Goal: Find specific page/section: Find specific page/section

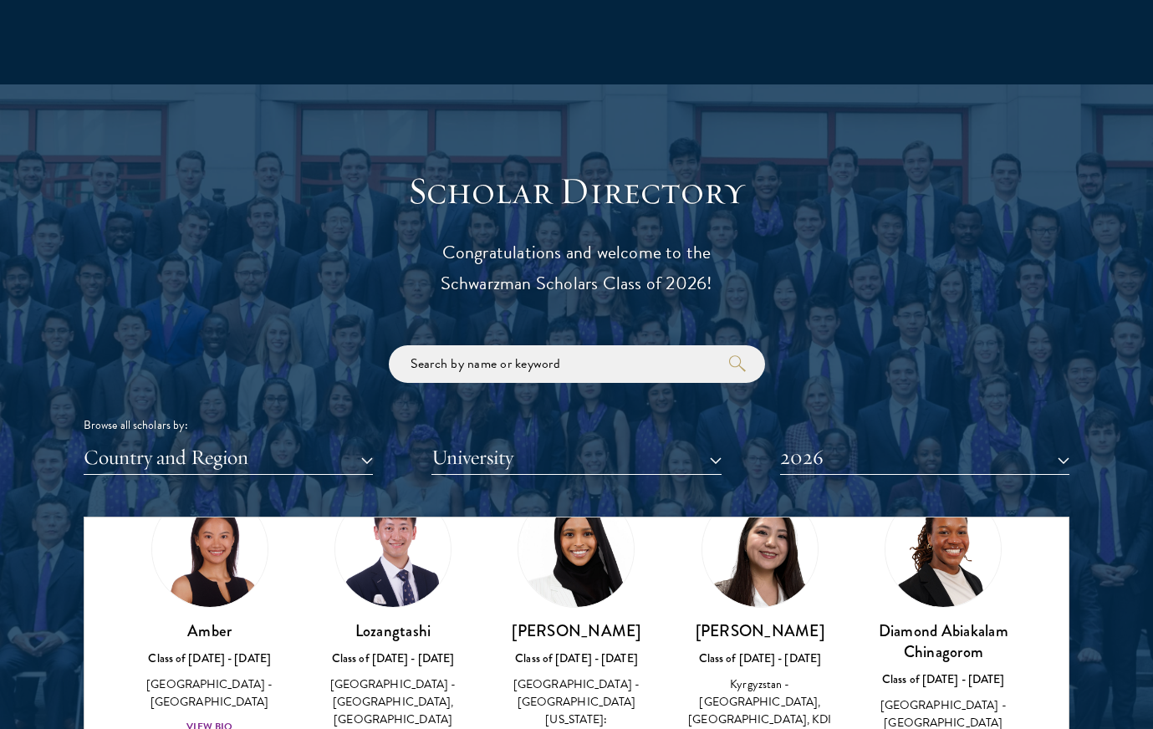
scroll to position [150, 0]
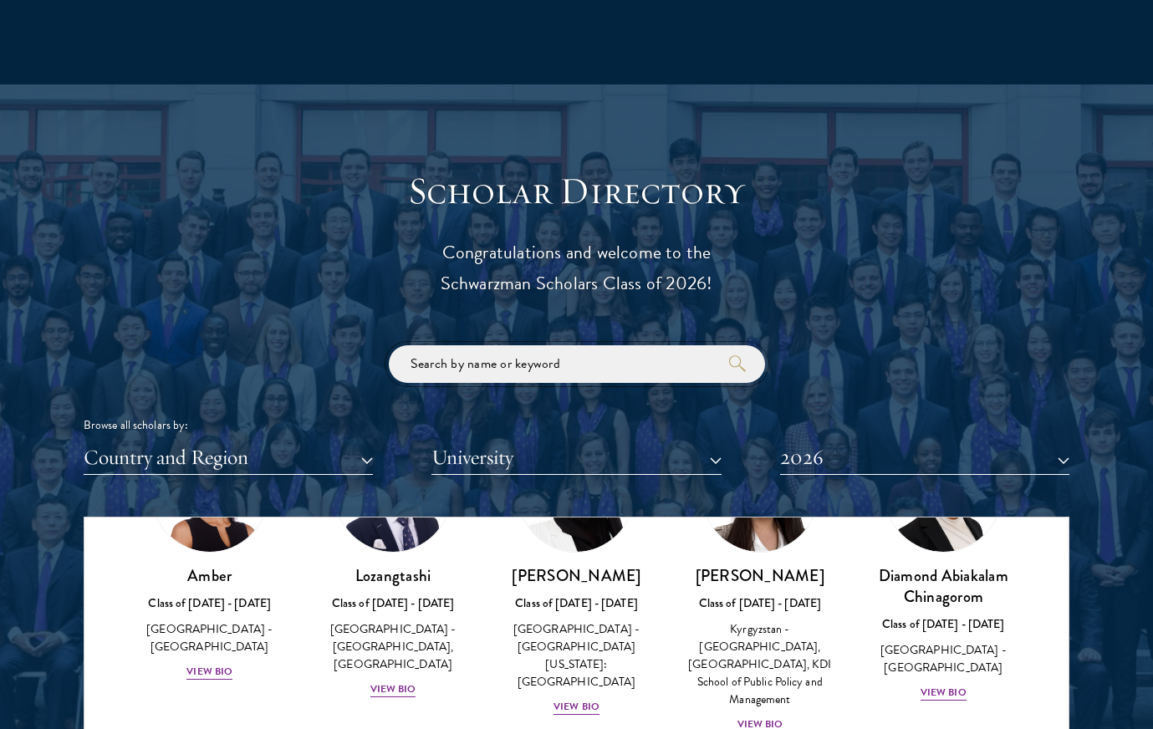
click at [421, 376] on input "search" at bounding box center [577, 364] width 376 height 38
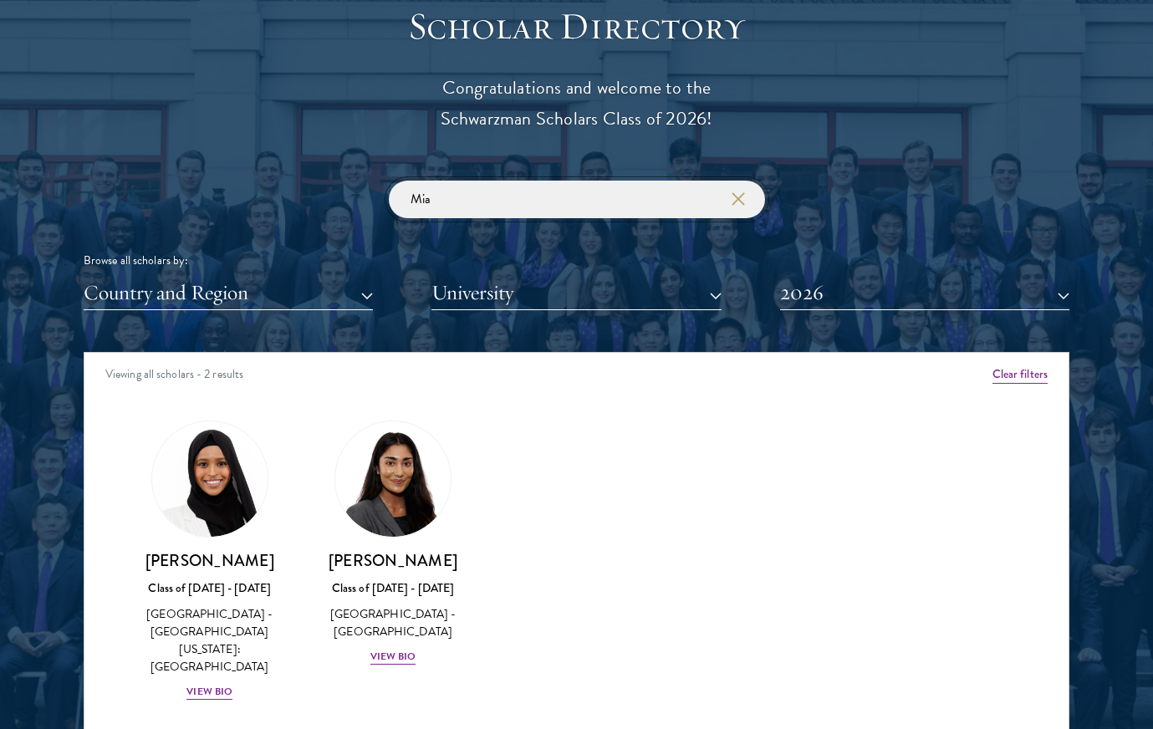
scroll to position [1852, 0]
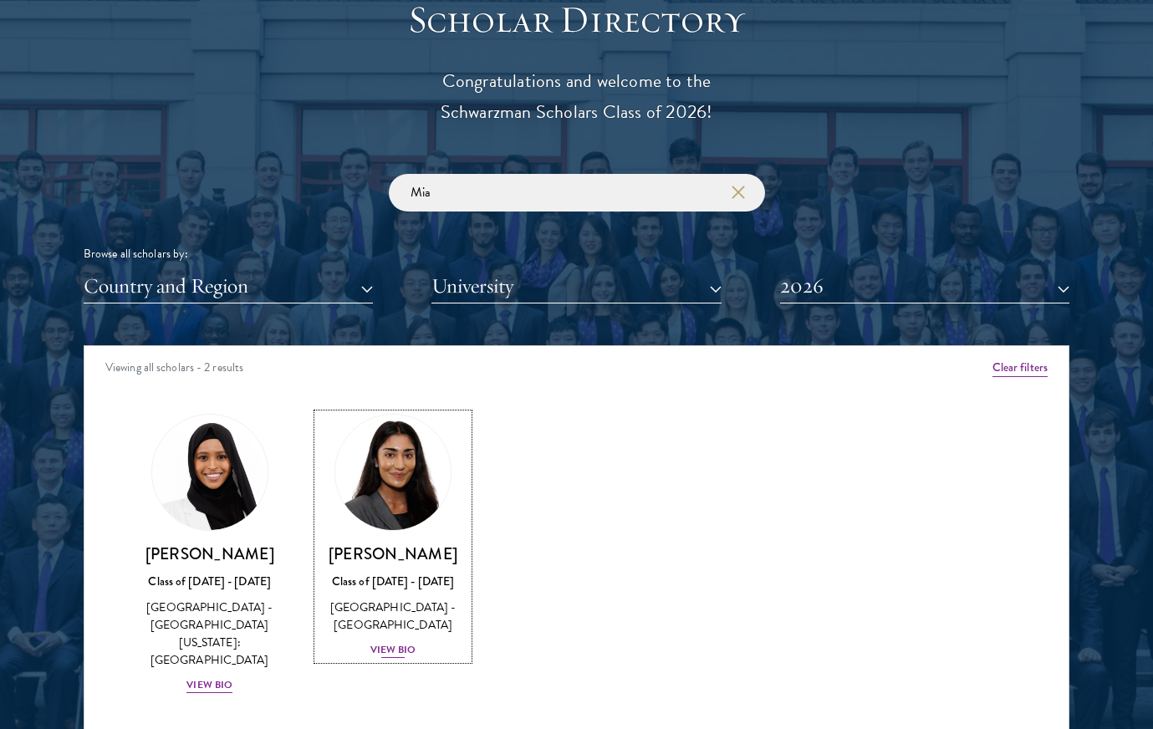
click at [395, 650] on div "View Bio" at bounding box center [393, 650] width 46 height 16
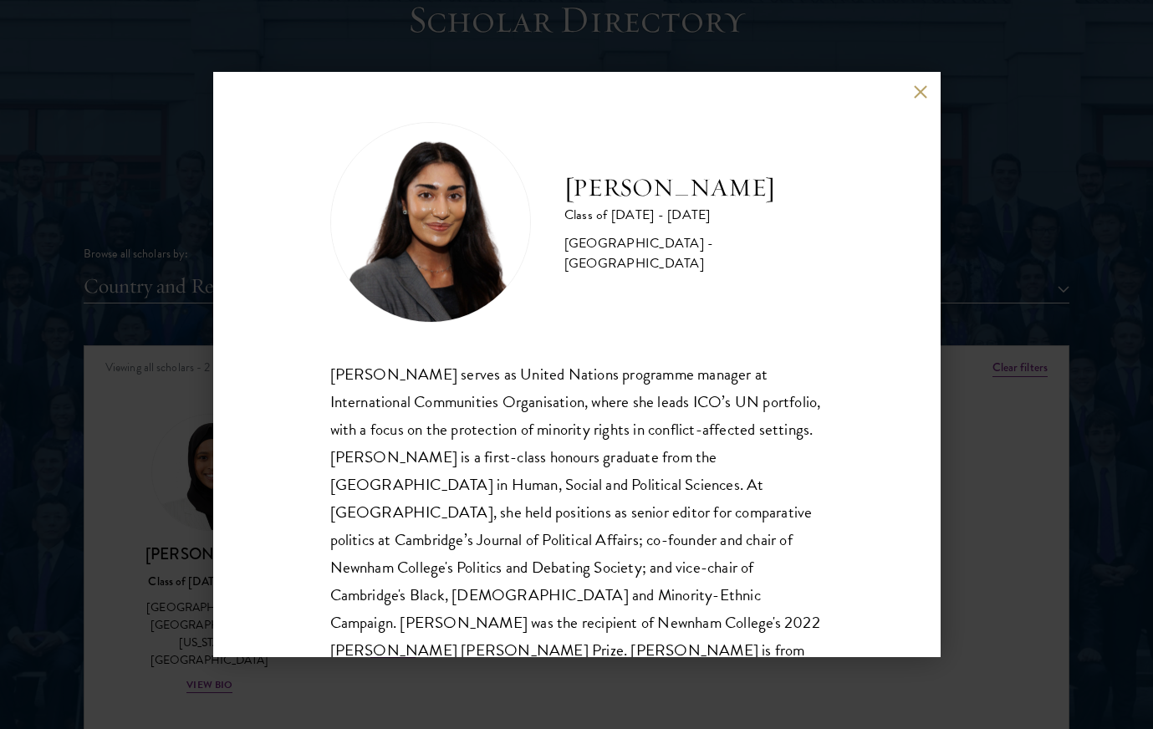
click at [922, 94] on button at bounding box center [921, 91] width 14 height 14
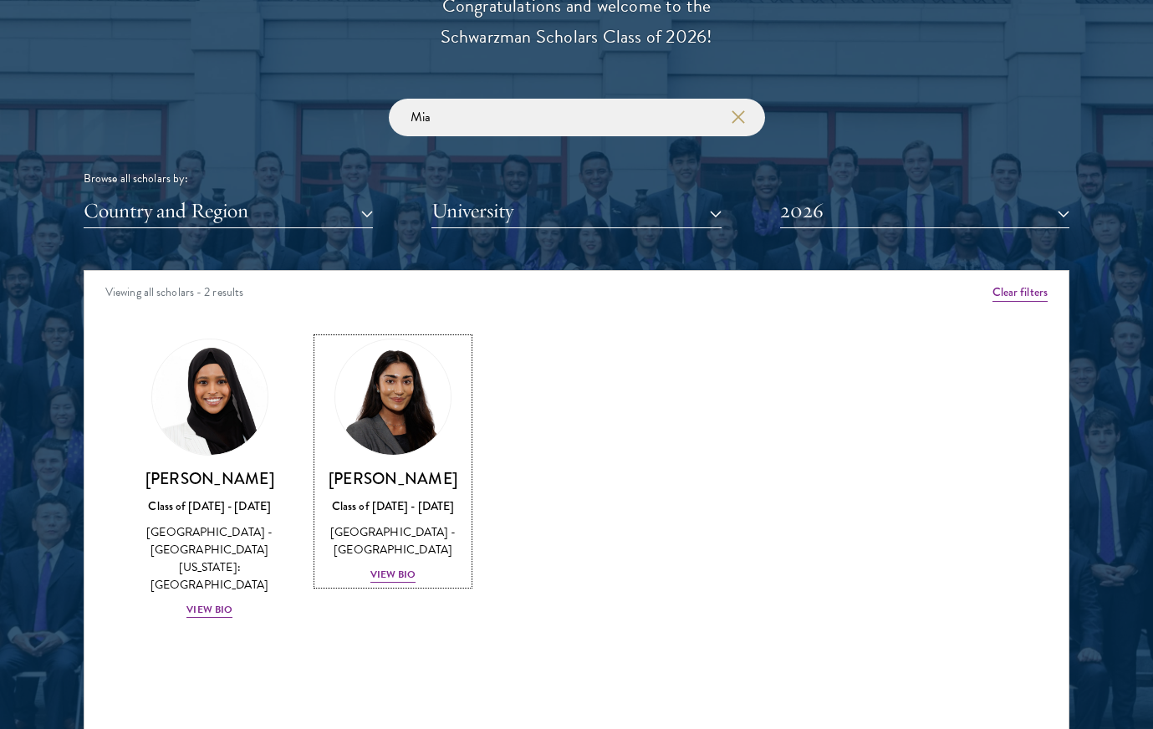
scroll to position [1964, 0]
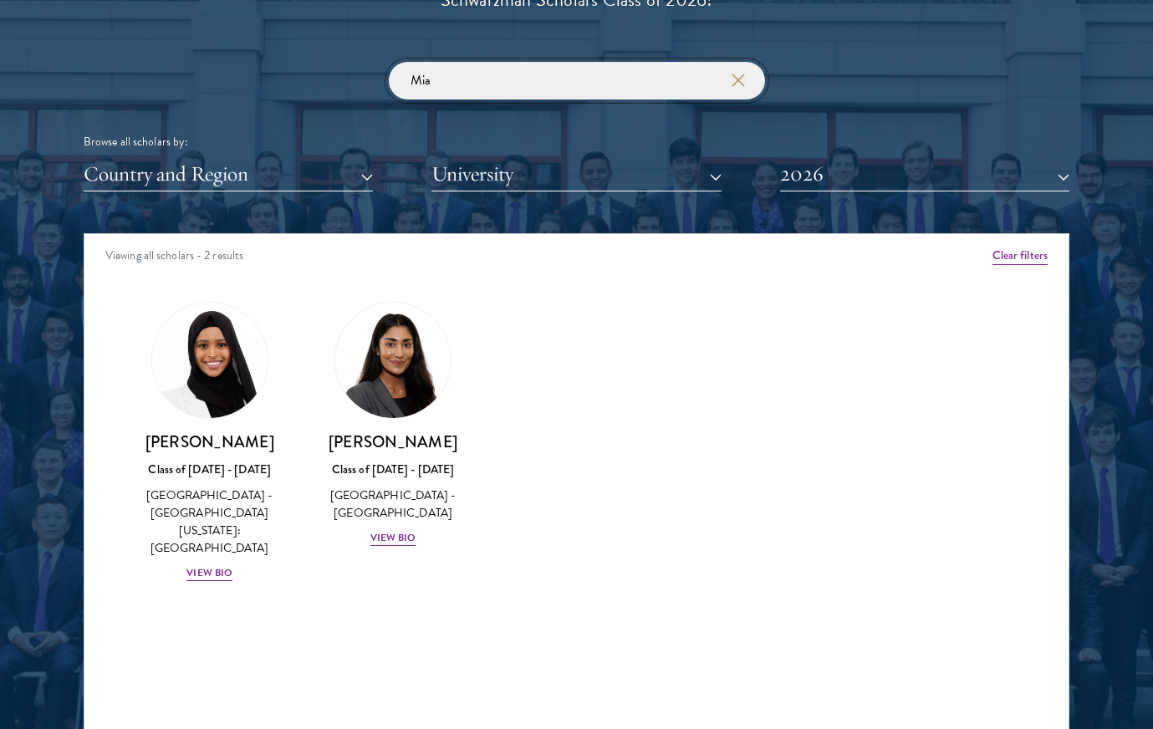
click at [644, 84] on input "Mia" at bounding box center [577, 81] width 376 height 38
type input "M"
